Goal: Browse casually

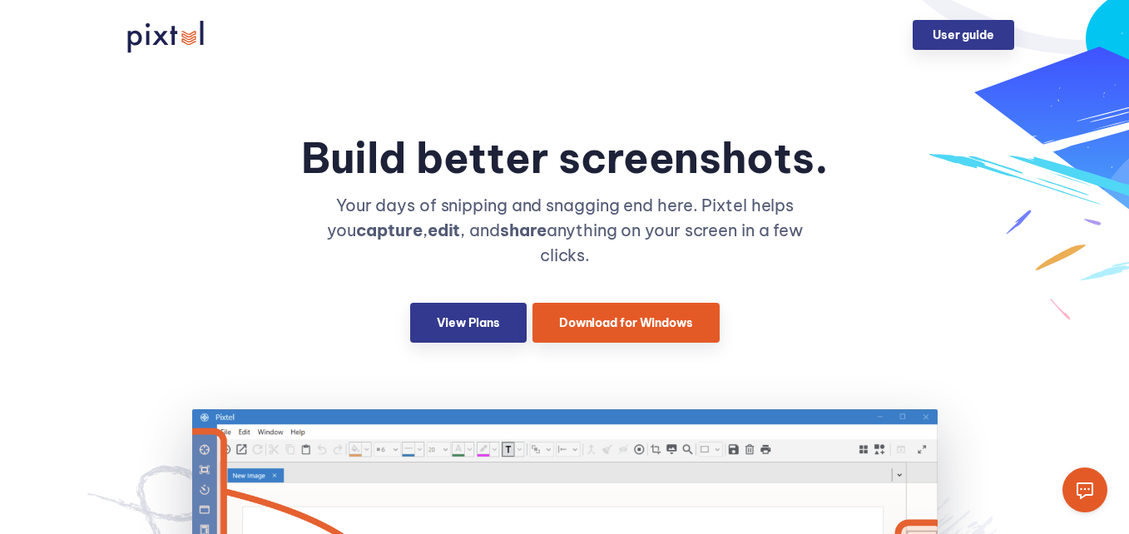
scroll to position [2400, 0]
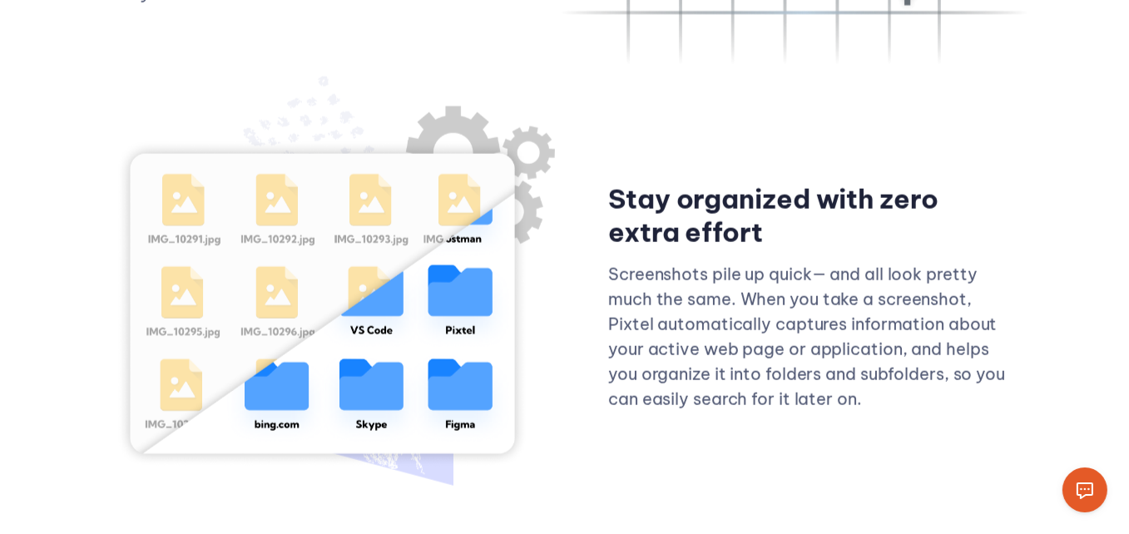
drag, startPoint x: 0, startPoint y: 0, endPoint x: 764, endPoint y: 194, distance: 787.9
click at [764, 194] on h3 "Stay organized with zero extra effort" at bounding box center [811, 215] width 406 height 67
copy h3 "Stay organized with zero extra effort"
click at [767, 194] on h3 "Stay organized with zero extra effort" at bounding box center [811, 215] width 406 height 67
click at [446, 196] on img at bounding box center [335, 286] width 439 height 366
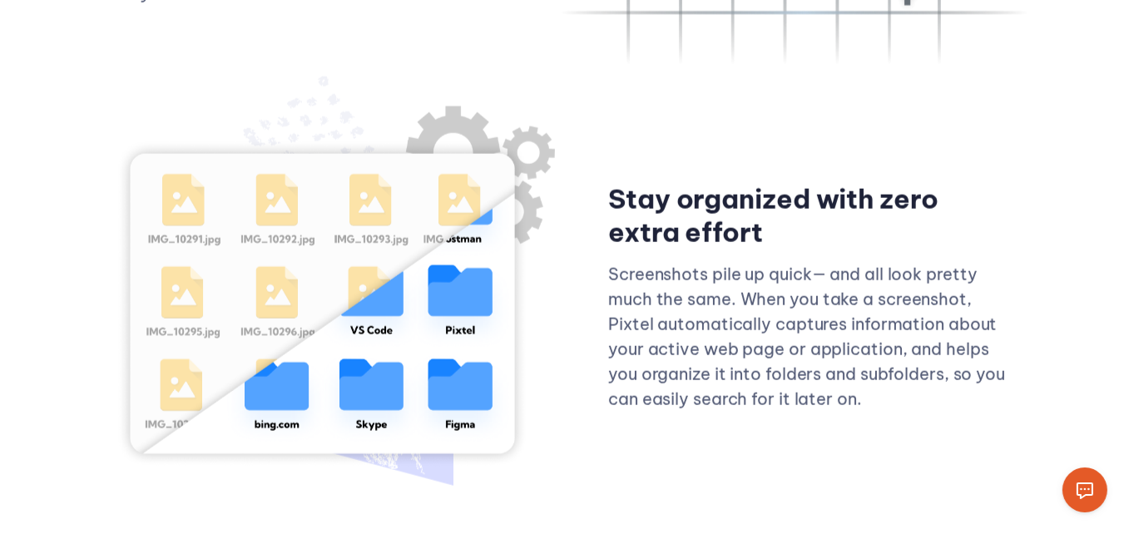
drag, startPoint x: 446, startPoint y: 196, endPoint x: 336, endPoint y: 202, distance: 110.0
click at [336, 202] on img at bounding box center [335, 286] width 439 height 366
click at [533, 234] on img at bounding box center [335, 286] width 439 height 366
click at [386, 155] on img at bounding box center [335, 286] width 439 height 366
drag, startPoint x: 386, startPoint y: 155, endPoint x: 297, endPoint y: 176, distance: 91.6
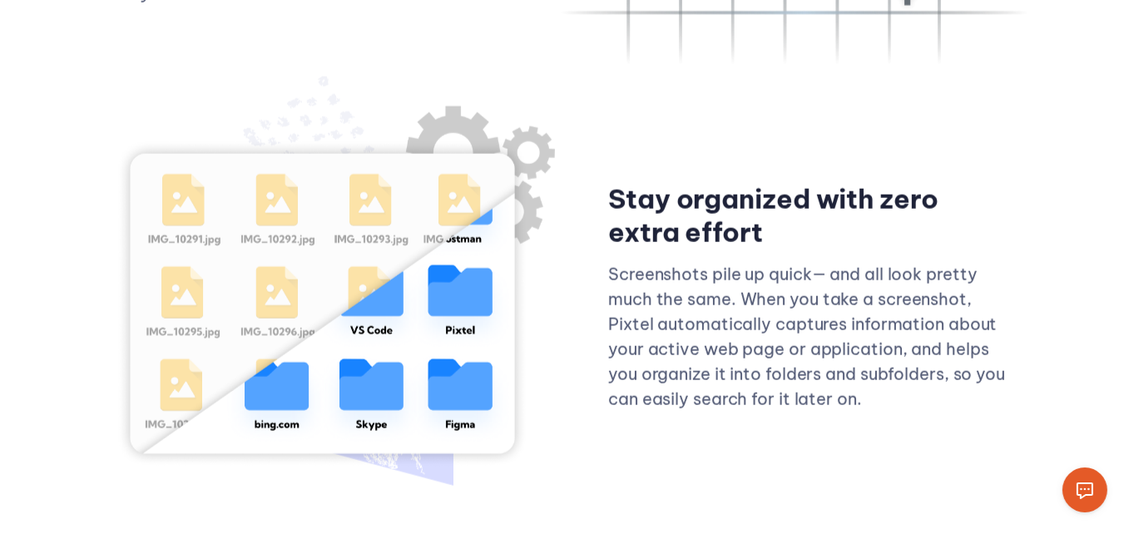
click at [297, 176] on img at bounding box center [335, 286] width 439 height 366
drag, startPoint x: 416, startPoint y: 189, endPoint x: 358, endPoint y: 208, distance: 61.3
click at [358, 208] on img at bounding box center [335, 286] width 439 height 366
